Goal: Information Seeking & Learning: Learn about a topic

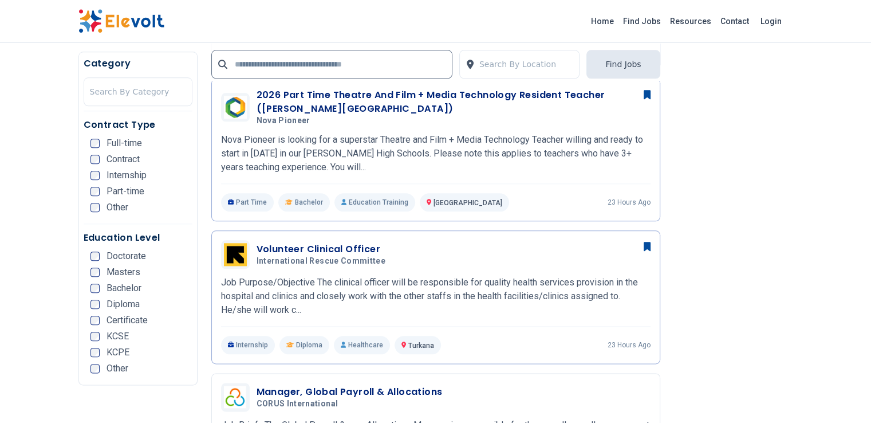
scroll to position [1276, 0]
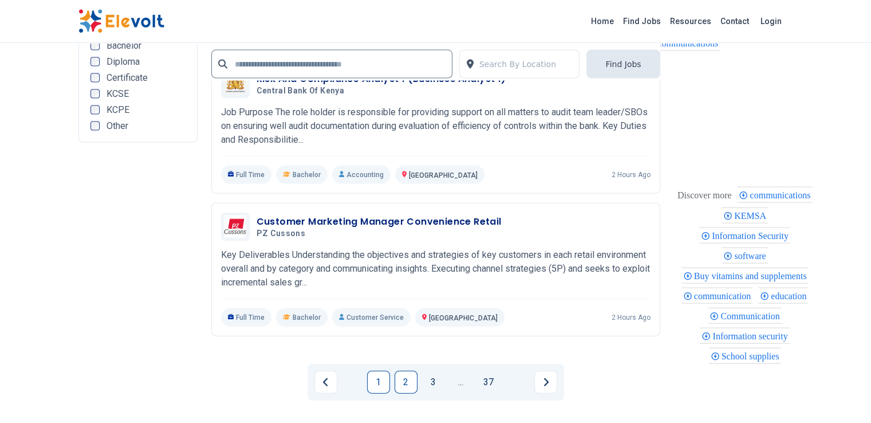
click at [406, 371] on link "2" at bounding box center [406, 382] width 23 height 23
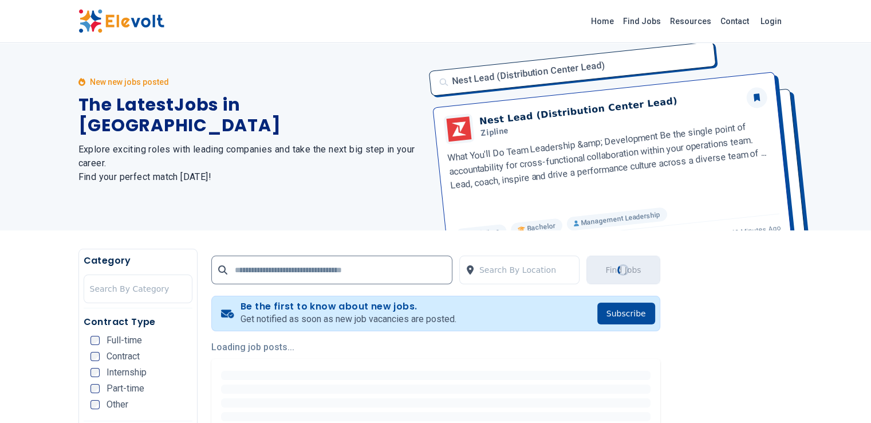
scroll to position [0, 0]
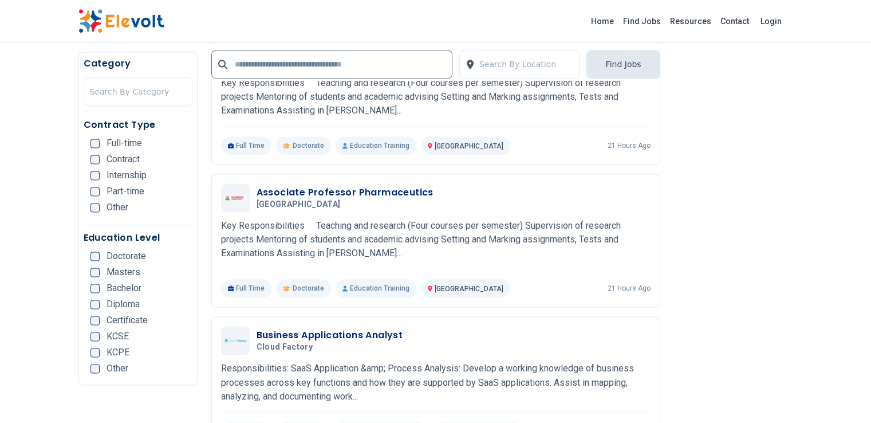
scroll to position [1804, 0]
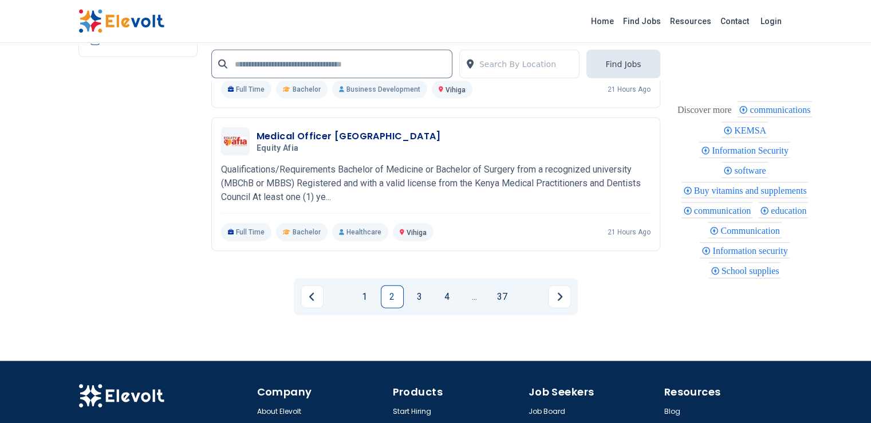
click at [425, 285] on link "3" at bounding box center [419, 296] width 23 height 23
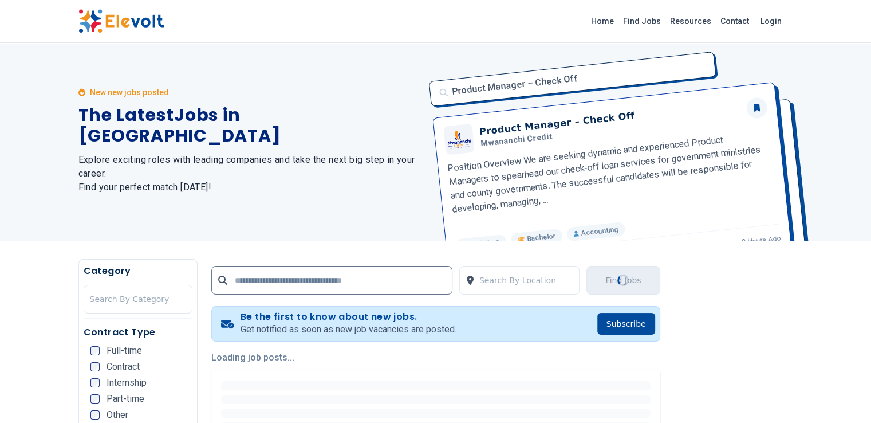
scroll to position [0, 0]
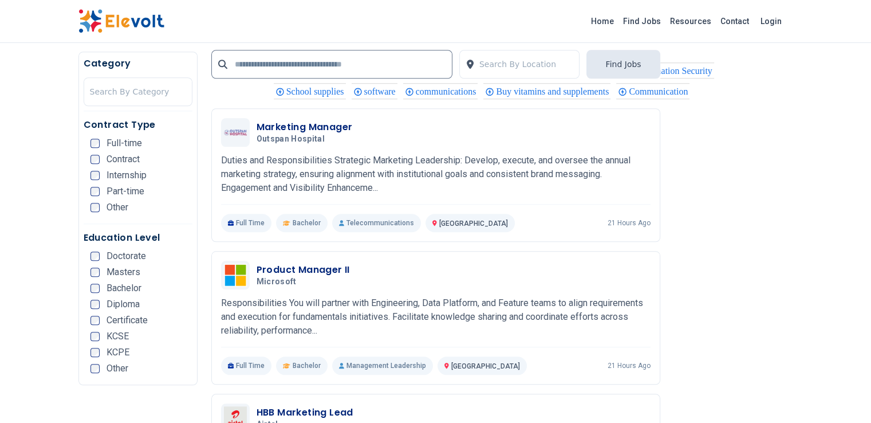
scroll to position [1041, 0]
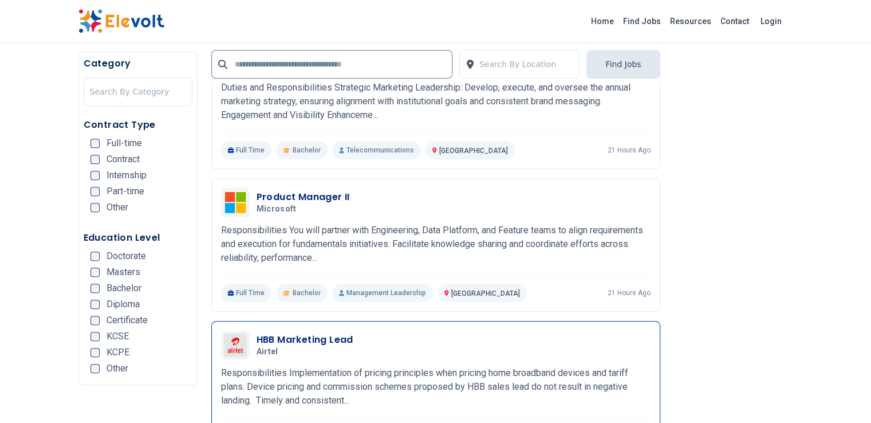
click at [350, 371] on div "HBB Marketing Lead Airtel 10/06/2025 11/05/2025 Nairobi KE Responsibilities Imp…" at bounding box center [436, 388] width 430 height 114
click at [345, 366] on p "Responsibilities Implementation of pricing principles when pricing home broadba…" at bounding box center [436, 386] width 430 height 41
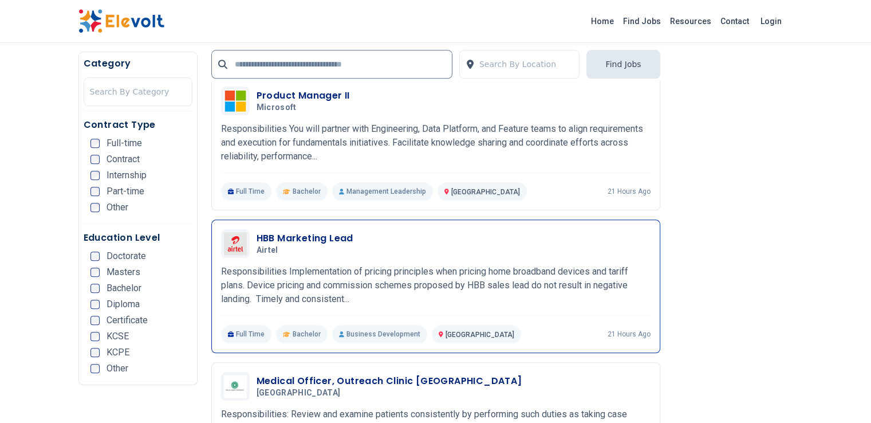
scroll to position [1229, 0]
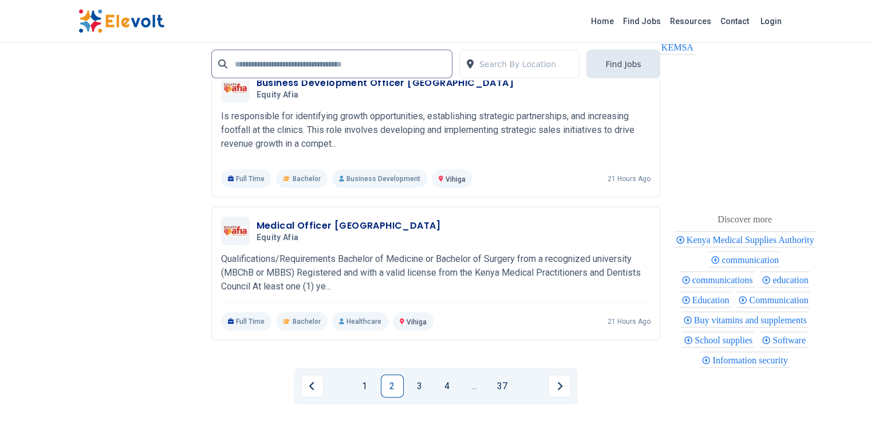
scroll to position [2437, 0]
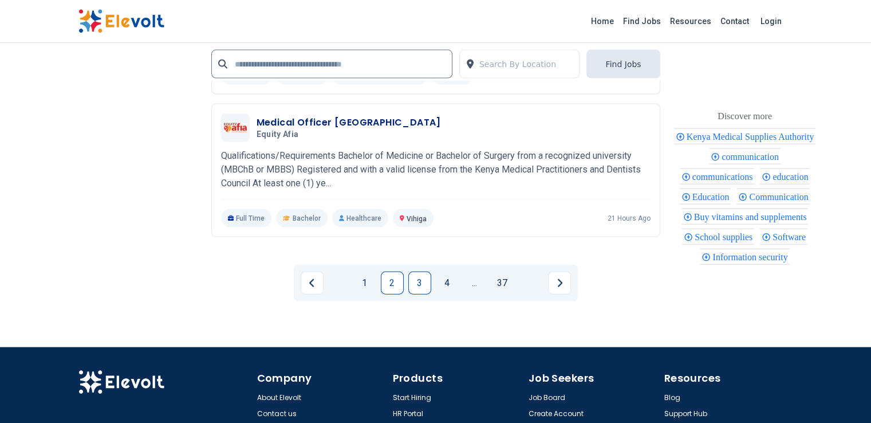
click at [420, 272] on link "3" at bounding box center [419, 283] width 23 height 23
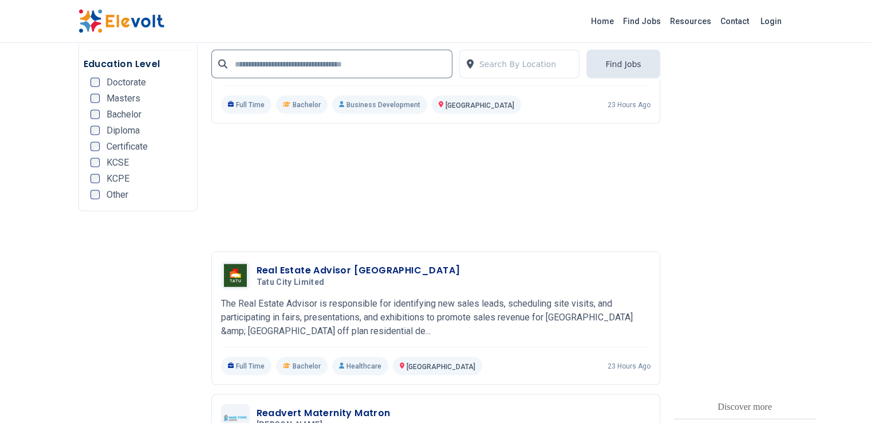
scroll to position [2220, 0]
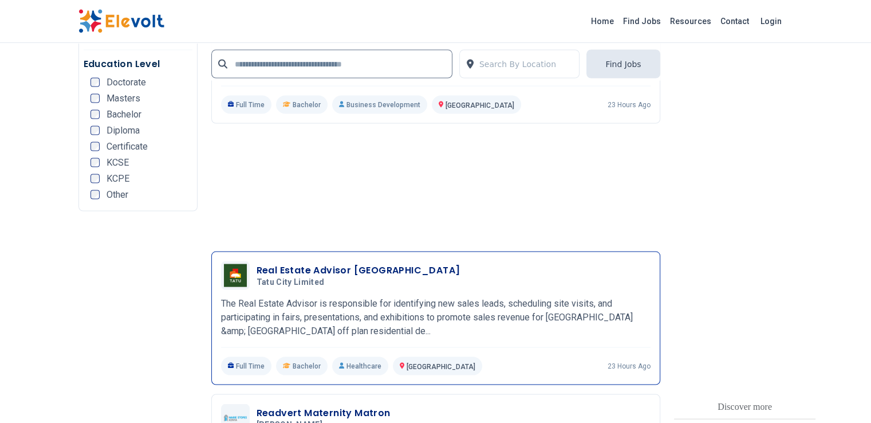
click at [368, 291] on div "Real Estate Advisor Jabali Towers Tatu City Limited 10/06/2025 11/05/2025 Nairo…" at bounding box center [436, 318] width 430 height 114
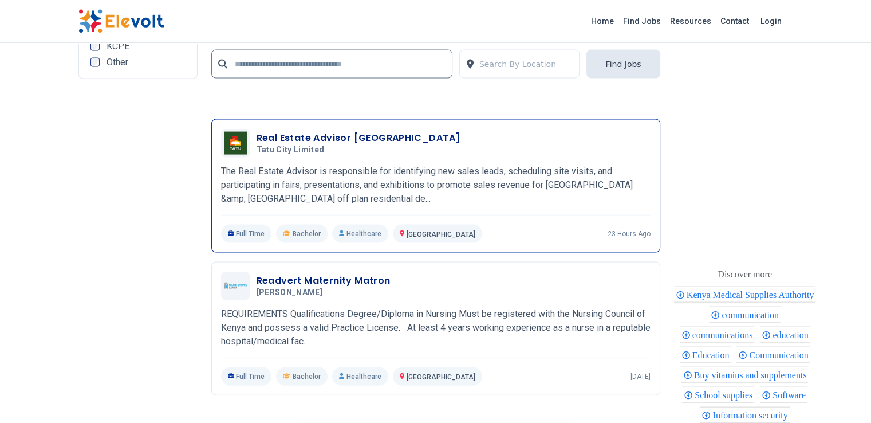
scroll to position [2461, 0]
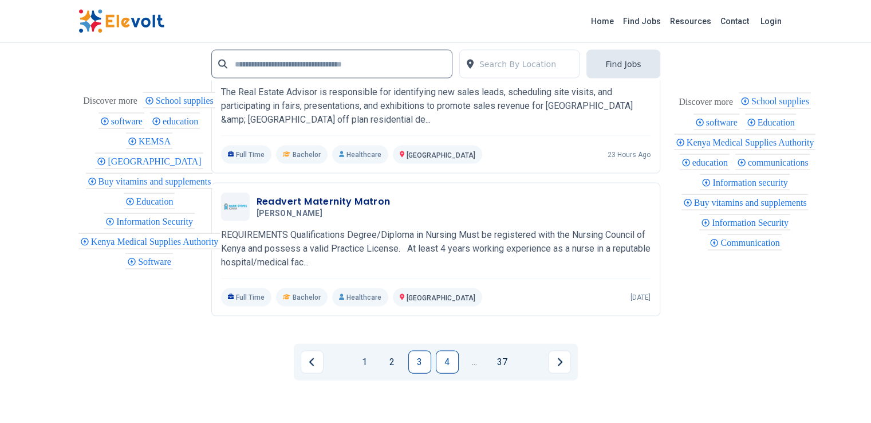
click at [445, 351] on link "4" at bounding box center [447, 362] width 23 height 23
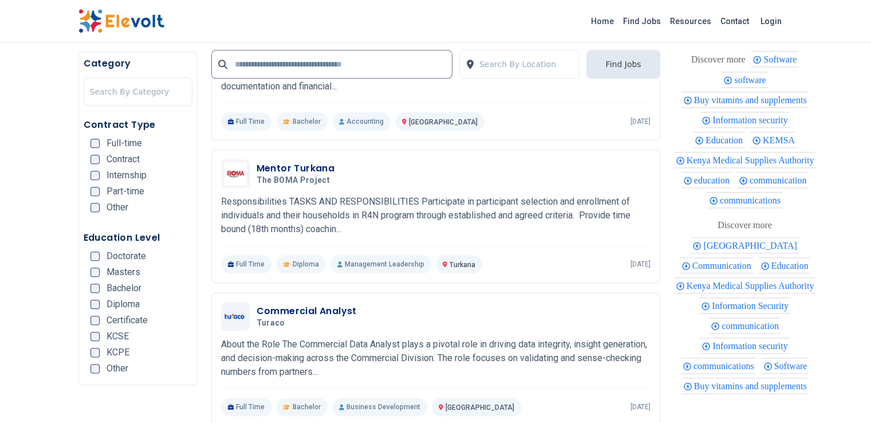
scroll to position [1285, 0]
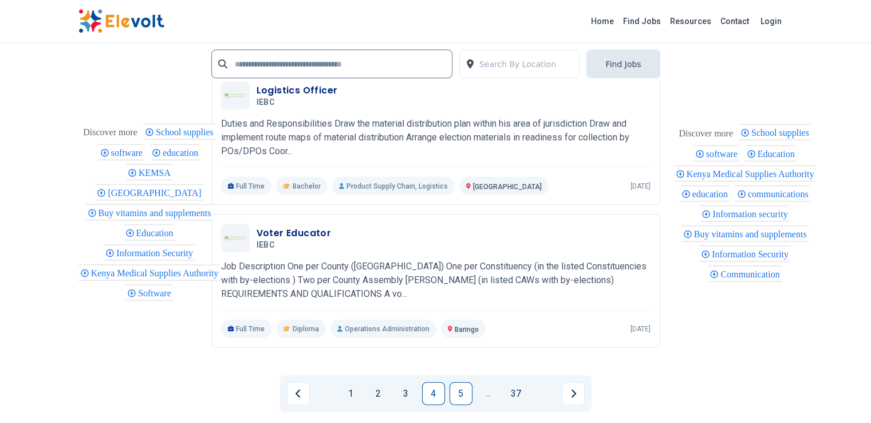
click at [461, 382] on link "5" at bounding box center [461, 393] width 23 height 23
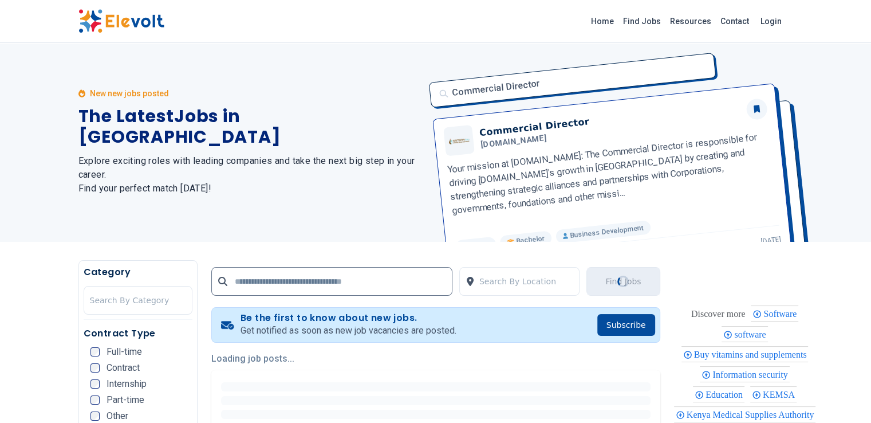
scroll to position [0, 0]
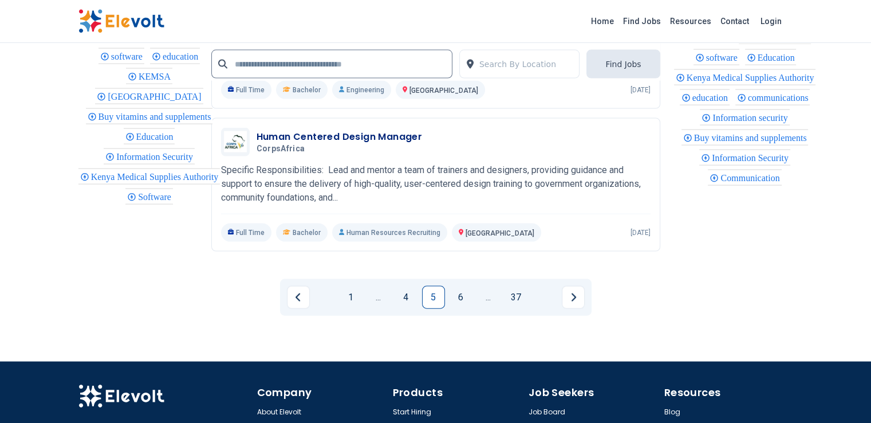
scroll to position [2457, 0]
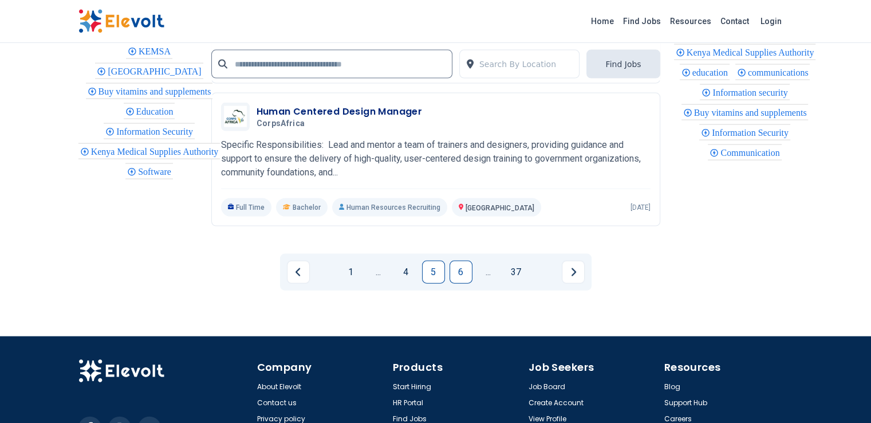
click at [470, 261] on link "6" at bounding box center [461, 272] width 23 height 23
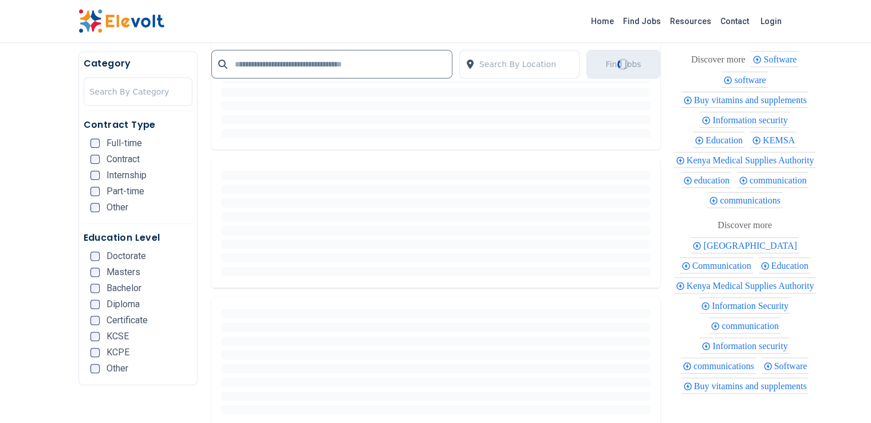
scroll to position [363, 0]
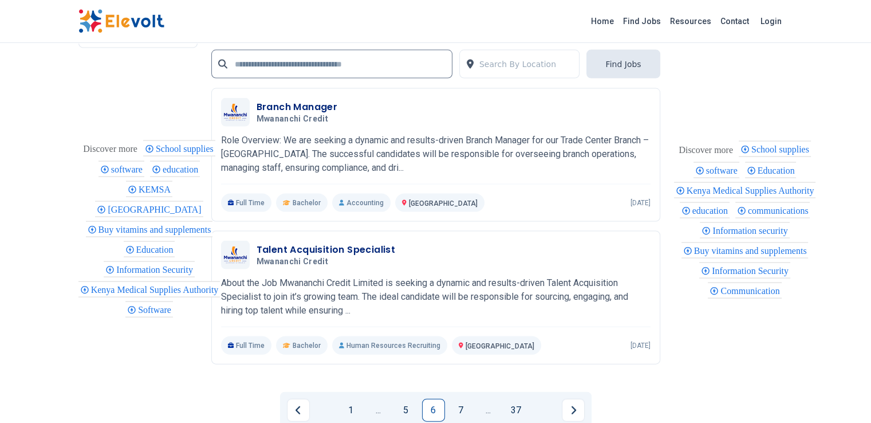
scroll to position [2381, 0]
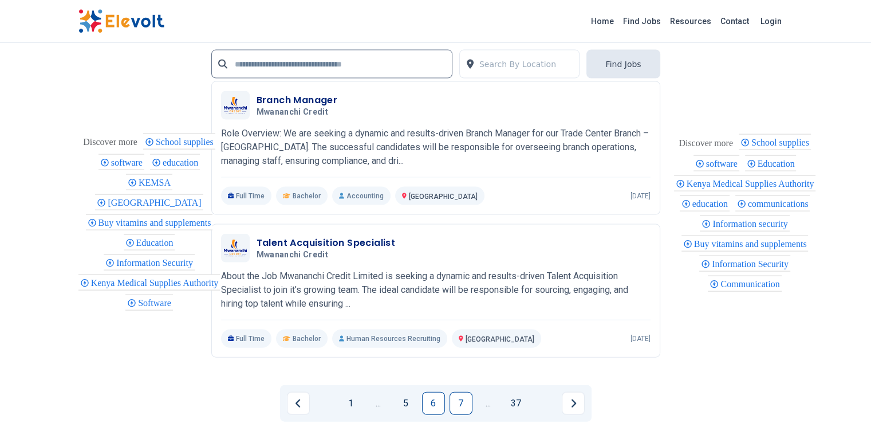
click at [462, 392] on link "7" at bounding box center [461, 403] width 23 height 23
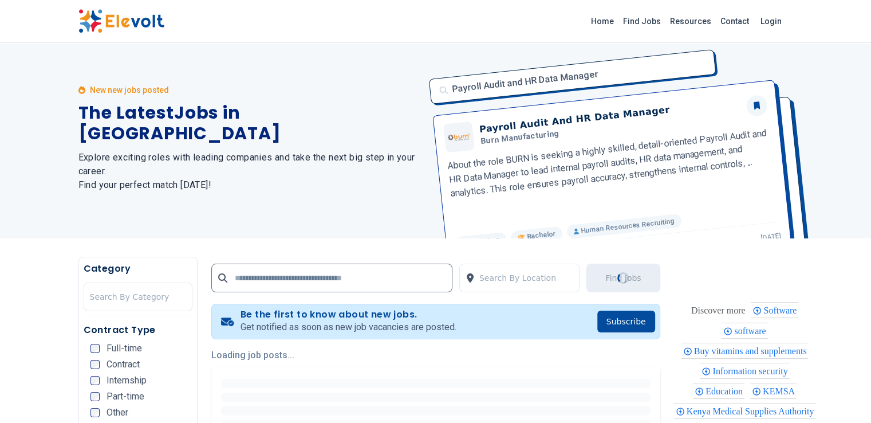
scroll to position [0, 0]
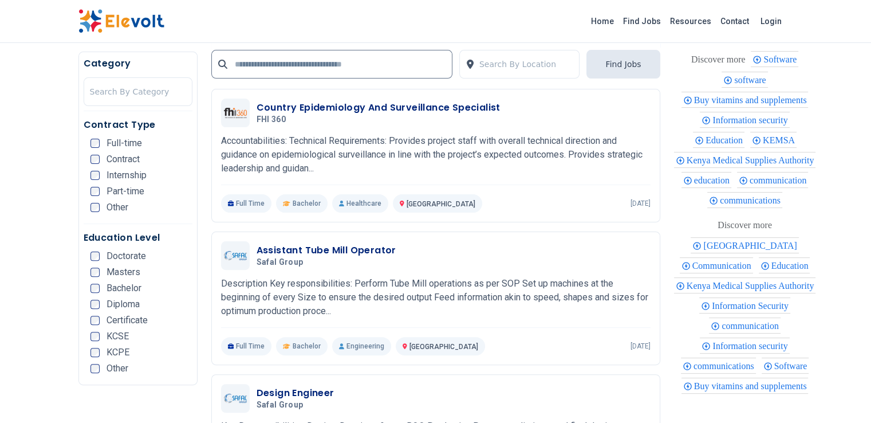
scroll to position [293, 0]
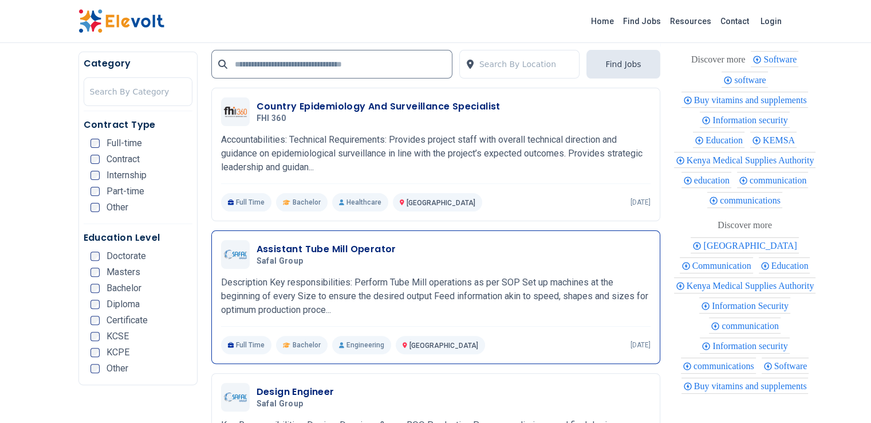
click at [369, 349] on div "Assistant Tube Mill Operator Safal Group [DATE] [DATE] [GEOGRAPHIC_DATA] KE Des…" at bounding box center [435, 296] width 449 height 133
click at [369, 351] on div "Assistant Tube Mill Operator Safal Group [DATE] [DATE] [GEOGRAPHIC_DATA] KE Des…" at bounding box center [435, 296] width 449 height 133
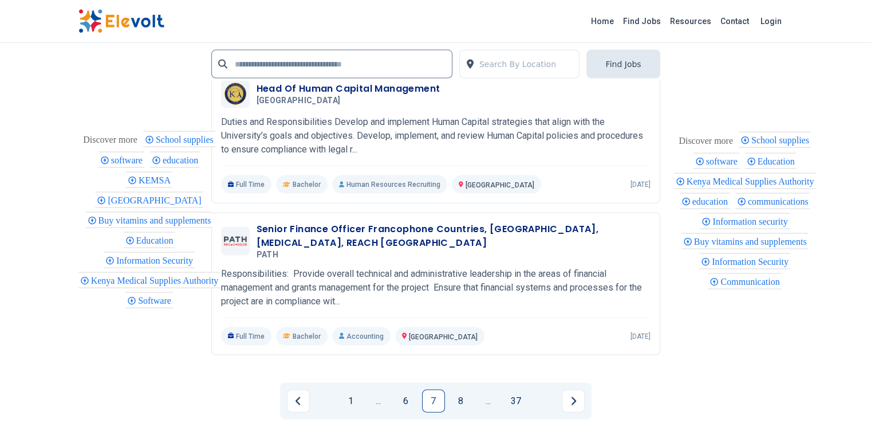
scroll to position [2330, 0]
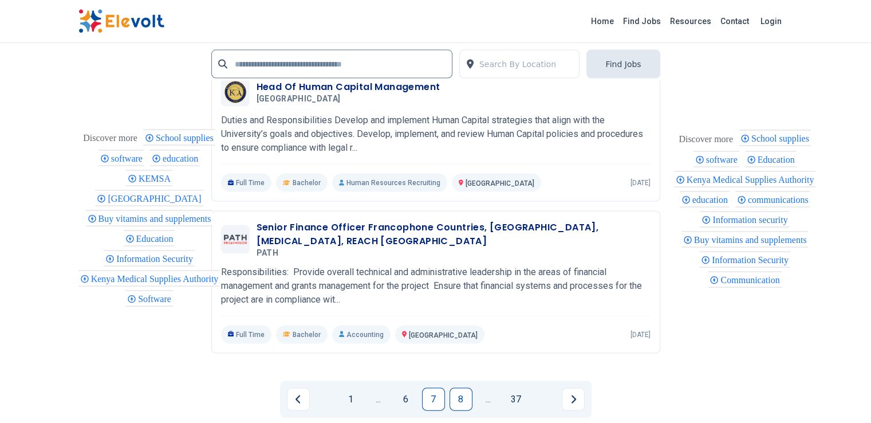
click at [461, 388] on link "8" at bounding box center [461, 399] width 23 height 23
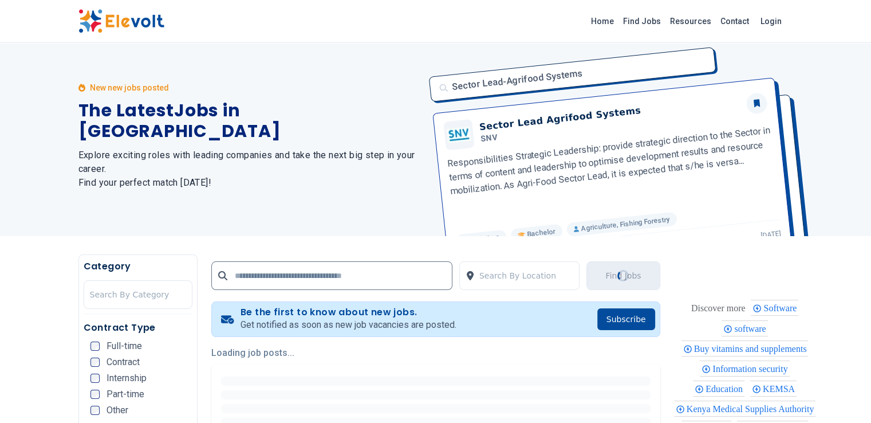
scroll to position [0, 0]
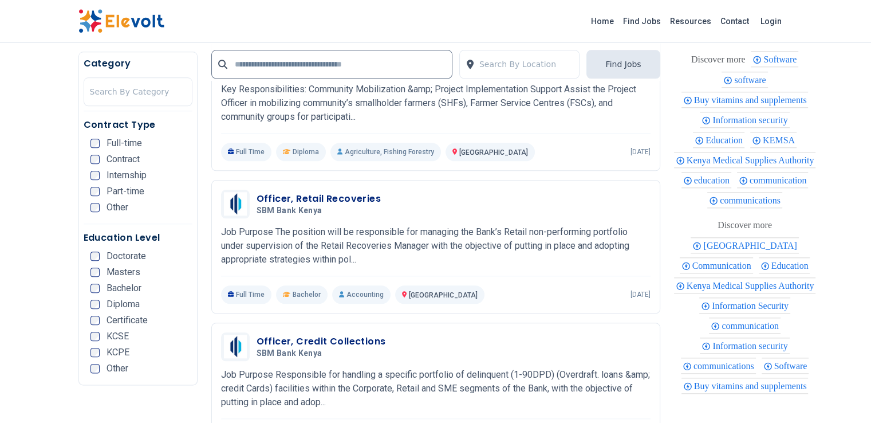
scroll to position [1273, 0]
